Goal: Information Seeking & Learning: Find specific fact

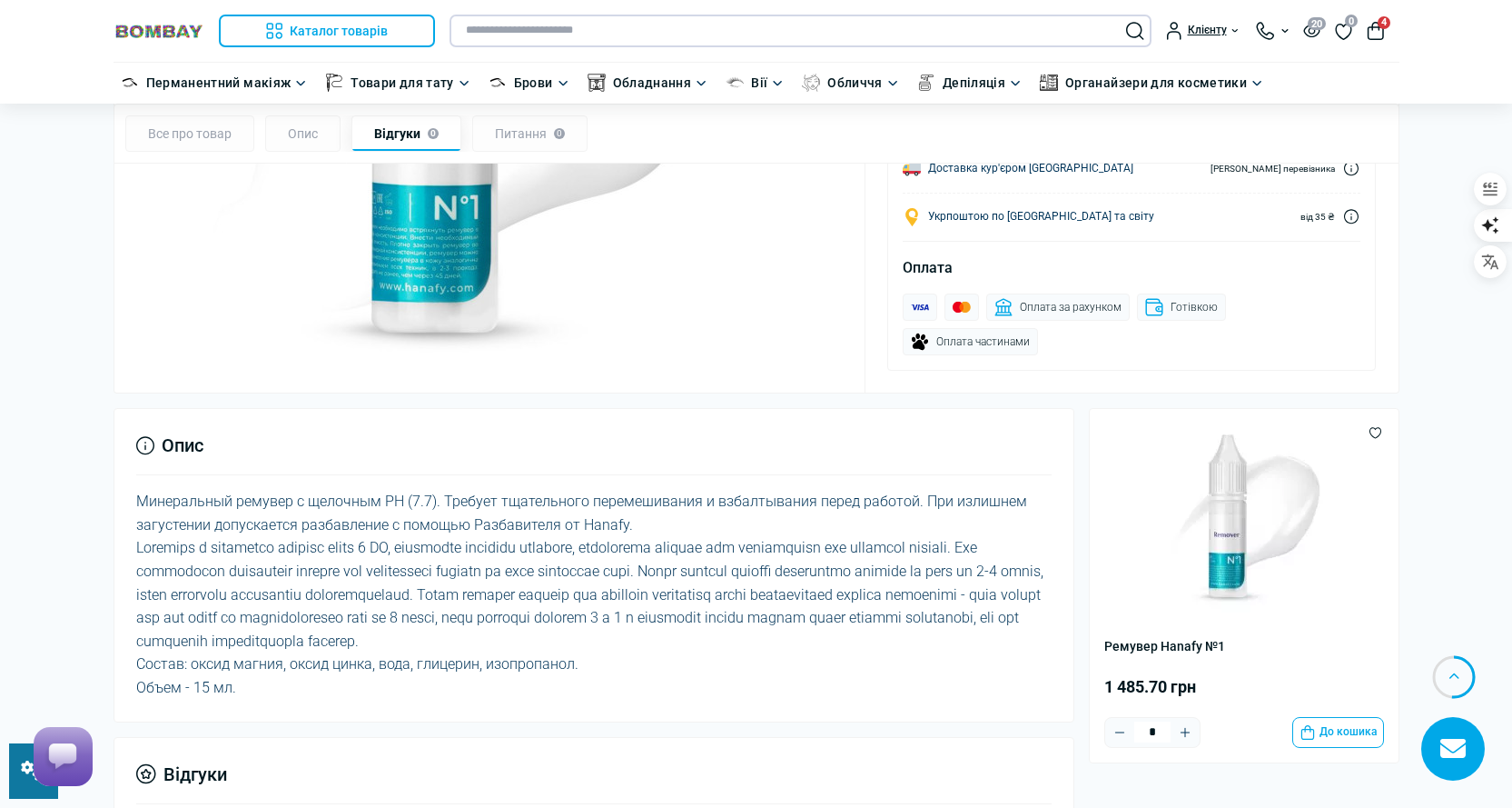
click at [541, 34] on input "text" at bounding box center [800, 31] width 702 height 33
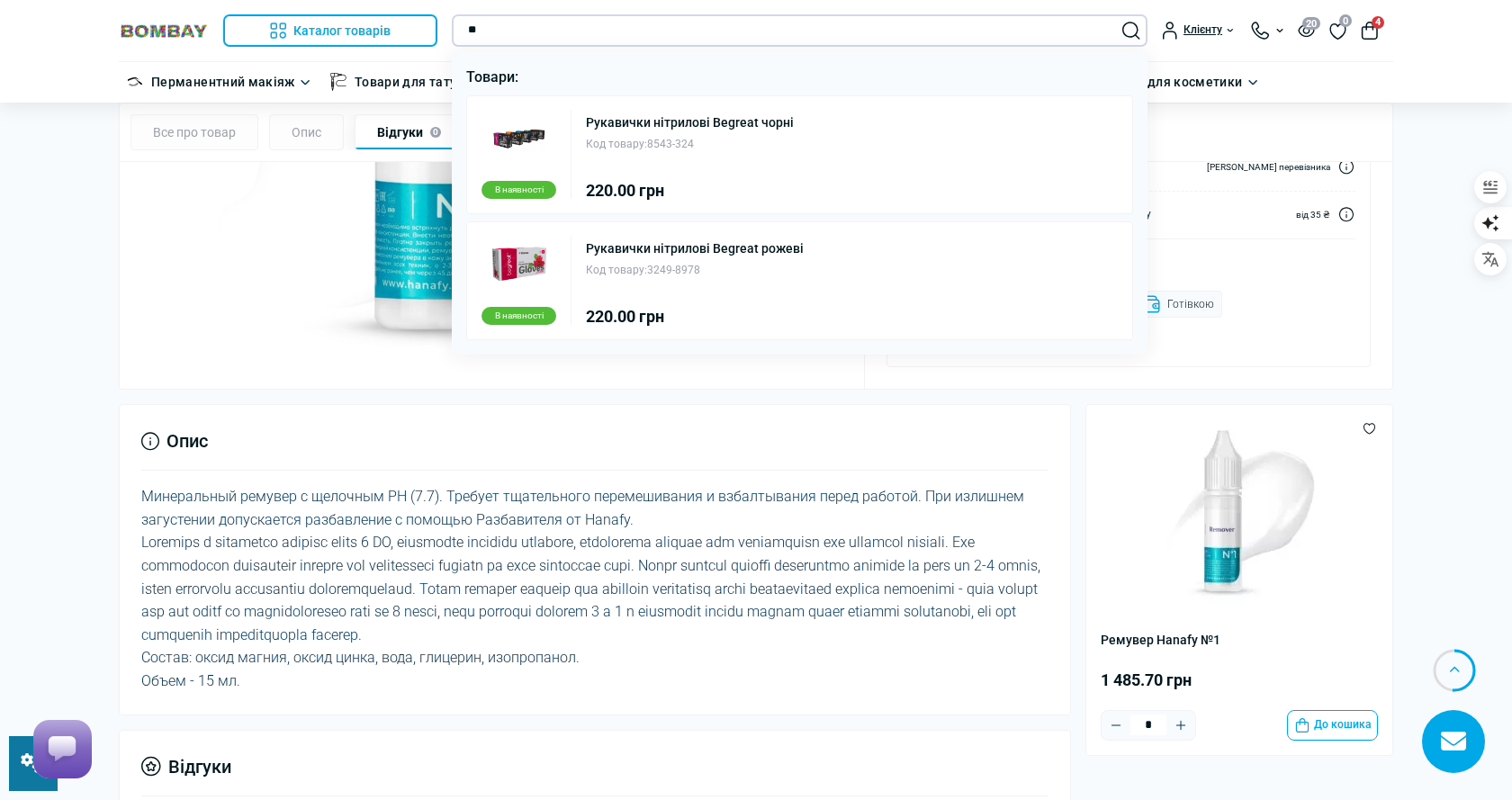
type input "*"
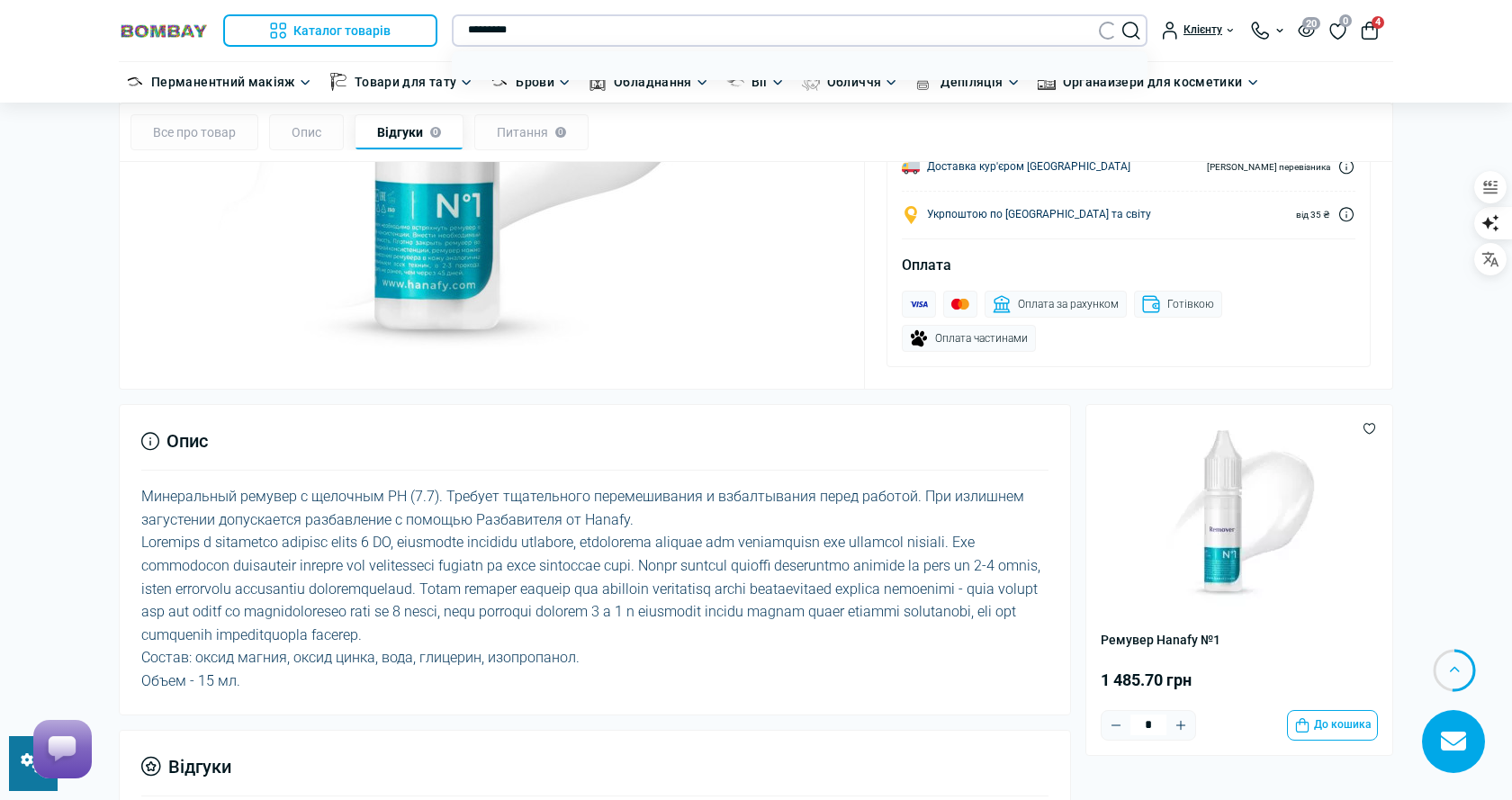
type input "*********"
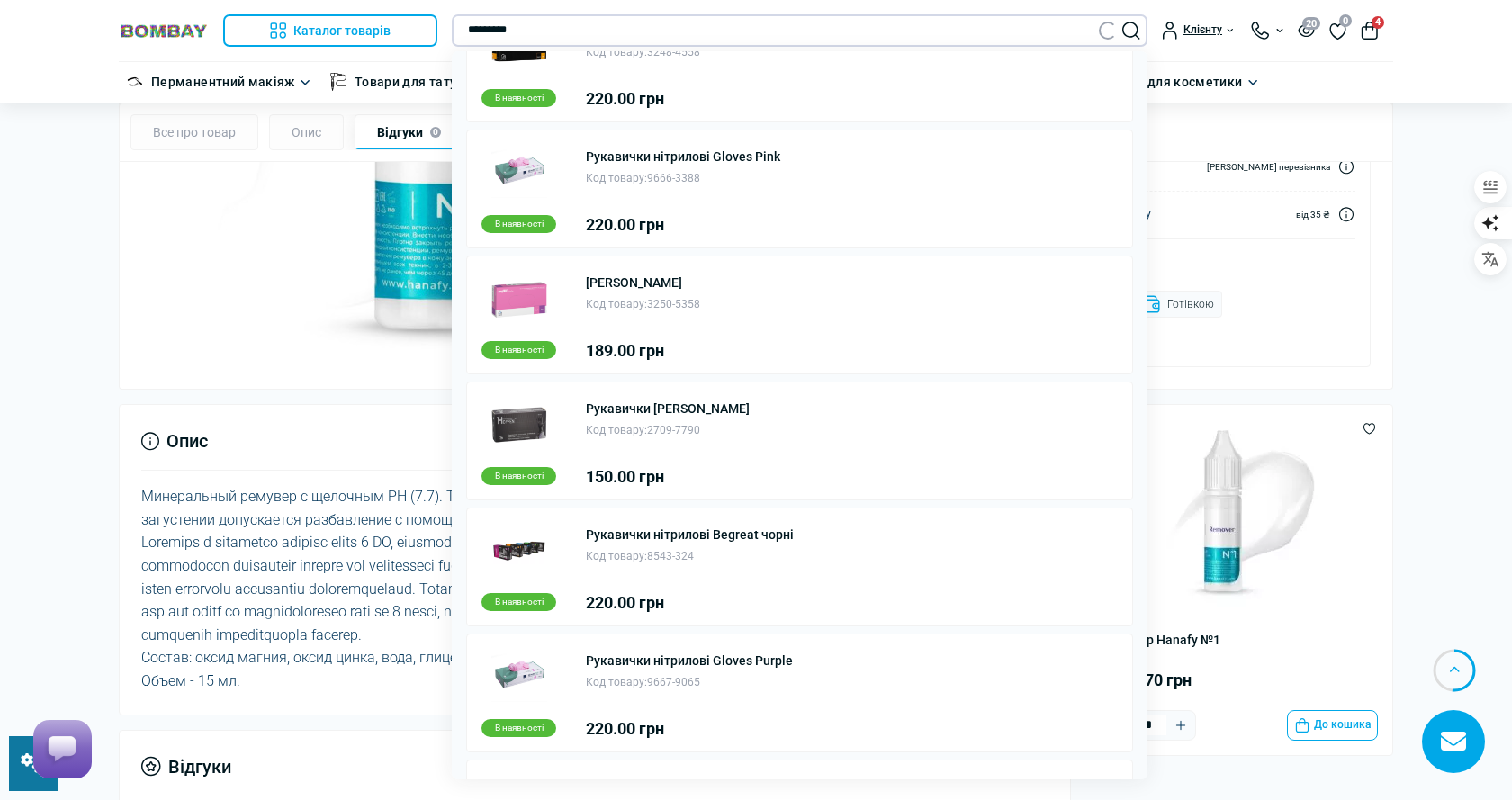
scroll to position [270, 0]
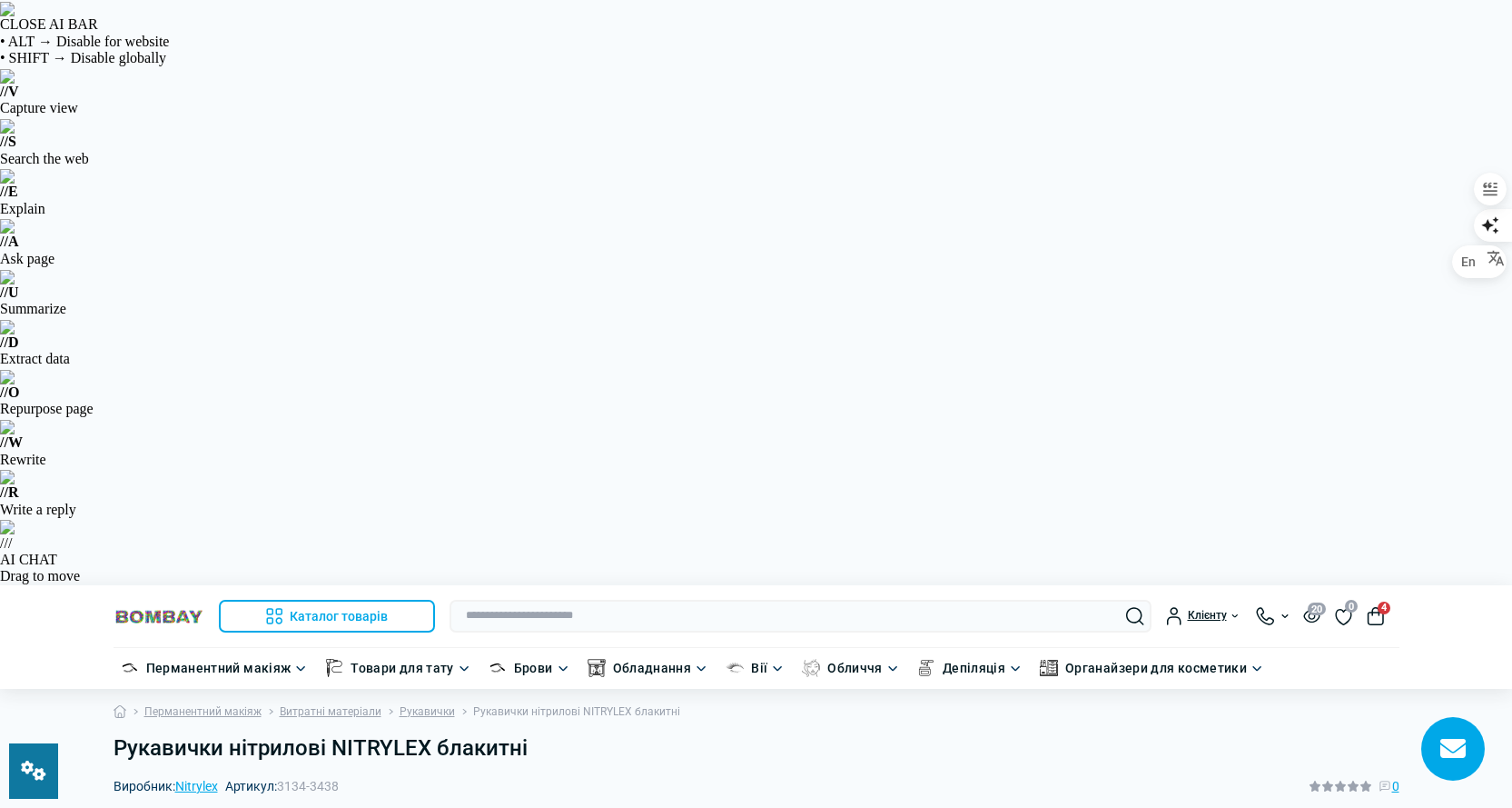
click at [773, 776] on div "Виробник: Nitrylex Артикул: 3134-3438 0" at bounding box center [756, 786] width 1286 height 20
drag, startPoint x: 347, startPoint y: 197, endPoint x: 286, endPoint y: 205, distance: 61.5
click at [285, 776] on div "Виробник: Nitrylex Артикул: 3134-3438 0" at bounding box center [756, 786] width 1286 height 20
copy span "3134-3438"
